Goal: Task Accomplishment & Management: Manage account settings

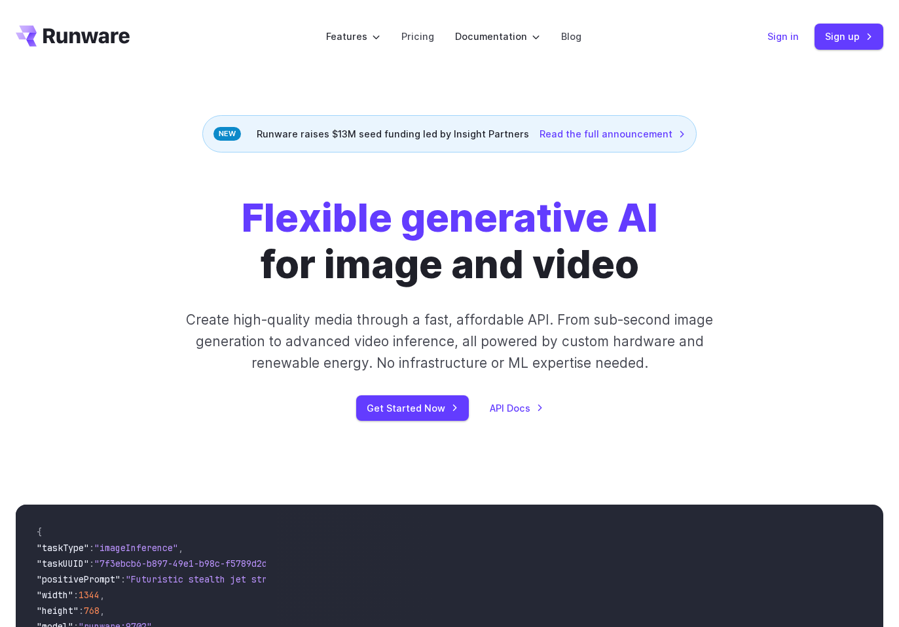
click at [780, 29] on link "Sign in" at bounding box center [782, 36] width 31 height 15
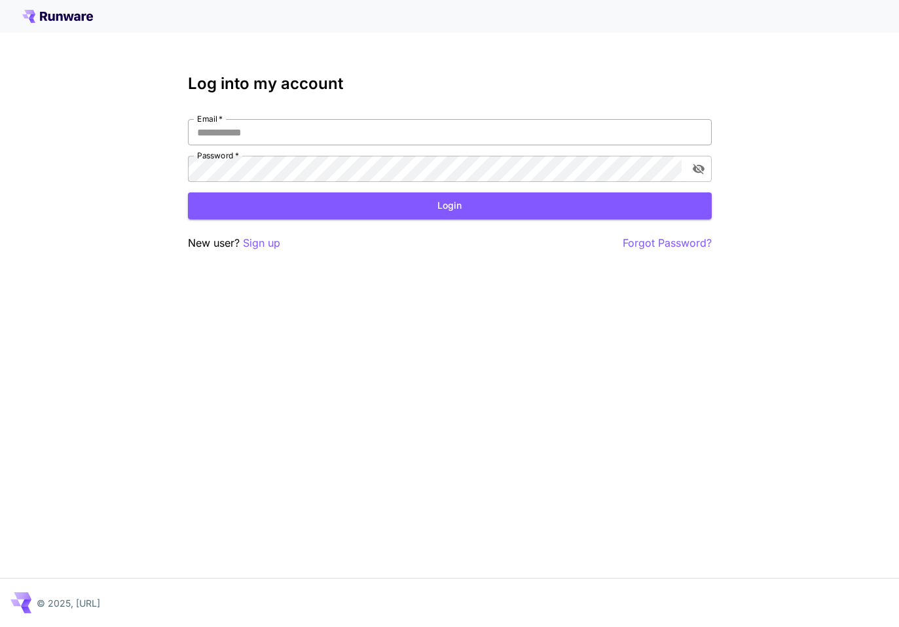
click at [497, 124] on input "Email   *" at bounding box center [450, 132] width 524 height 26
type input "**********"
click at [528, 263] on div "**********" at bounding box center [449, 313] width 899 height 627
